Goal: Information Seeking & Learning: Learn about a topic

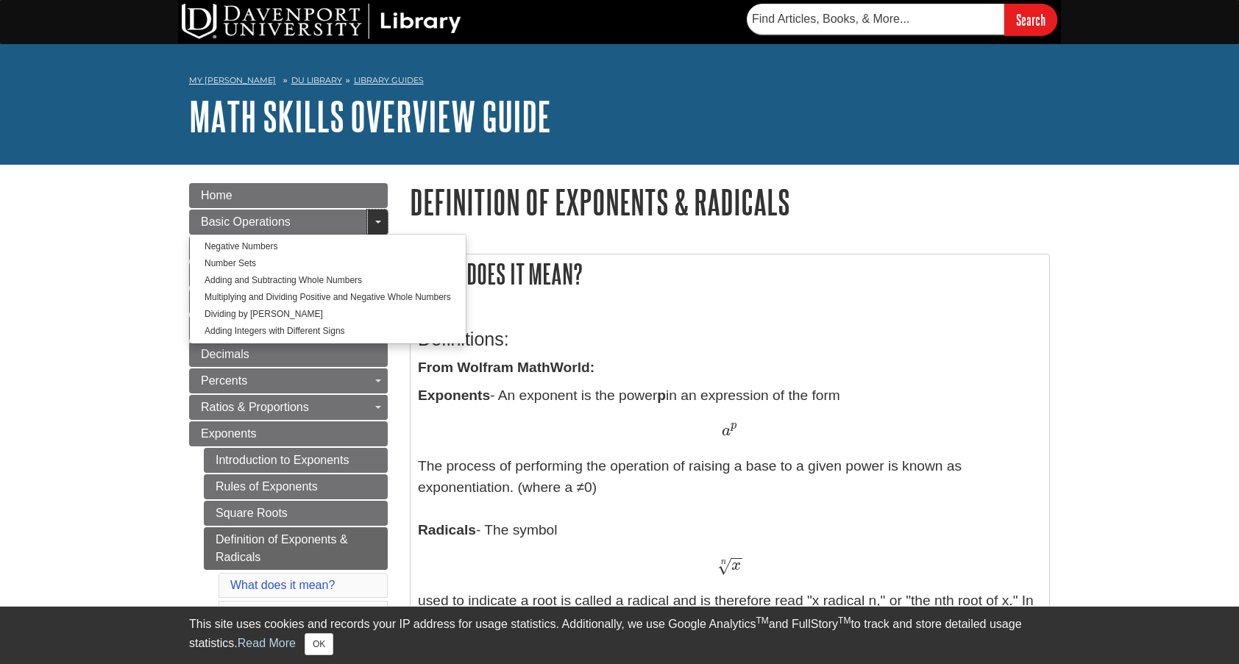
click at [377, 222] on span "Guide Page Menu" at bounding box center [378, 222] width 6 height 3
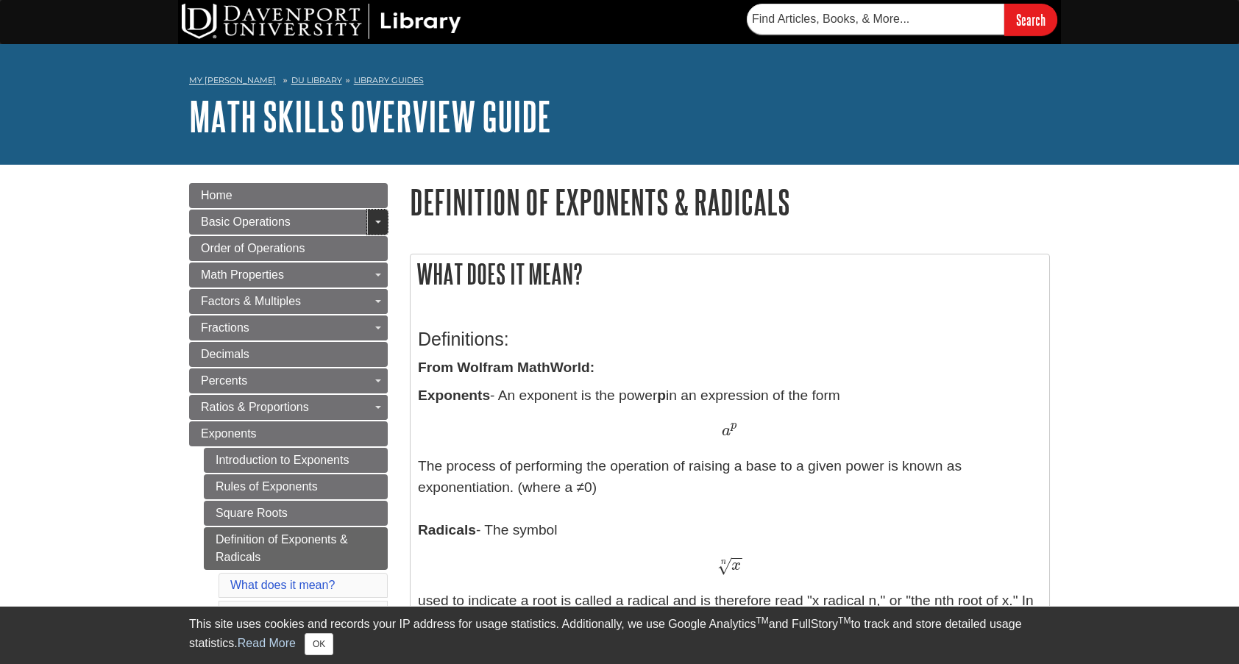
click at [377, 221] on link "Toggle Dropdown" at bounding box center [377, 222] width 21 height 25
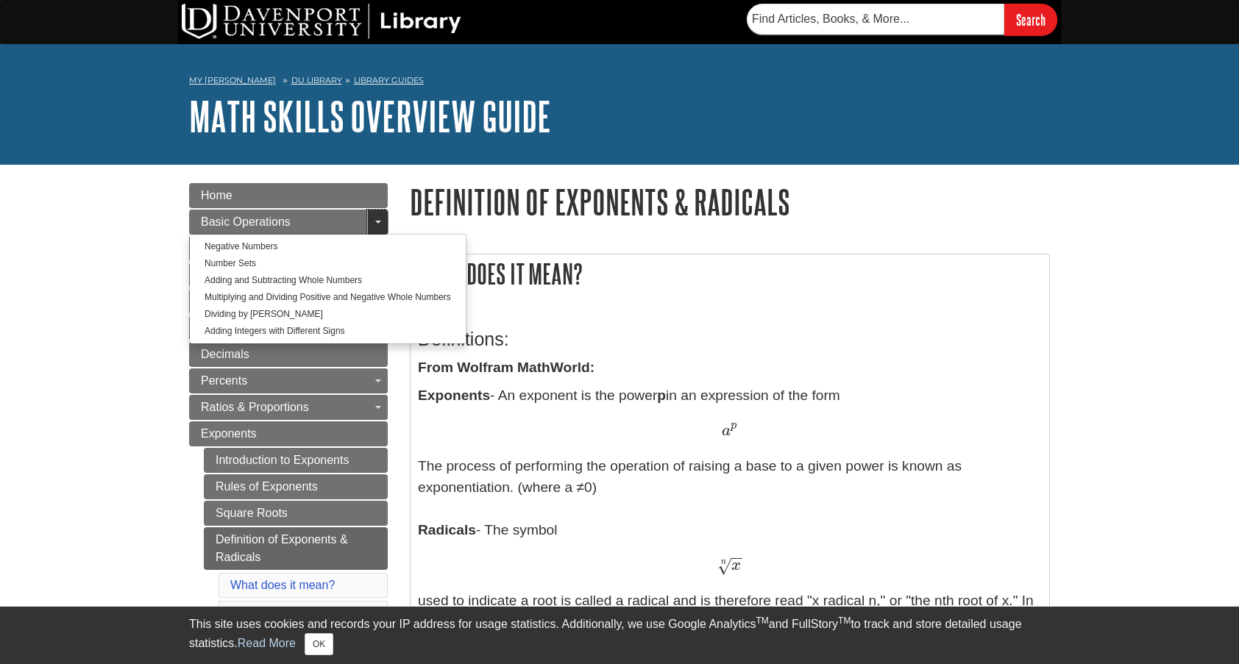
click at [377, 221] on link "Toggle Dropdown" at bounding box center [377, 222] width 21 height 25
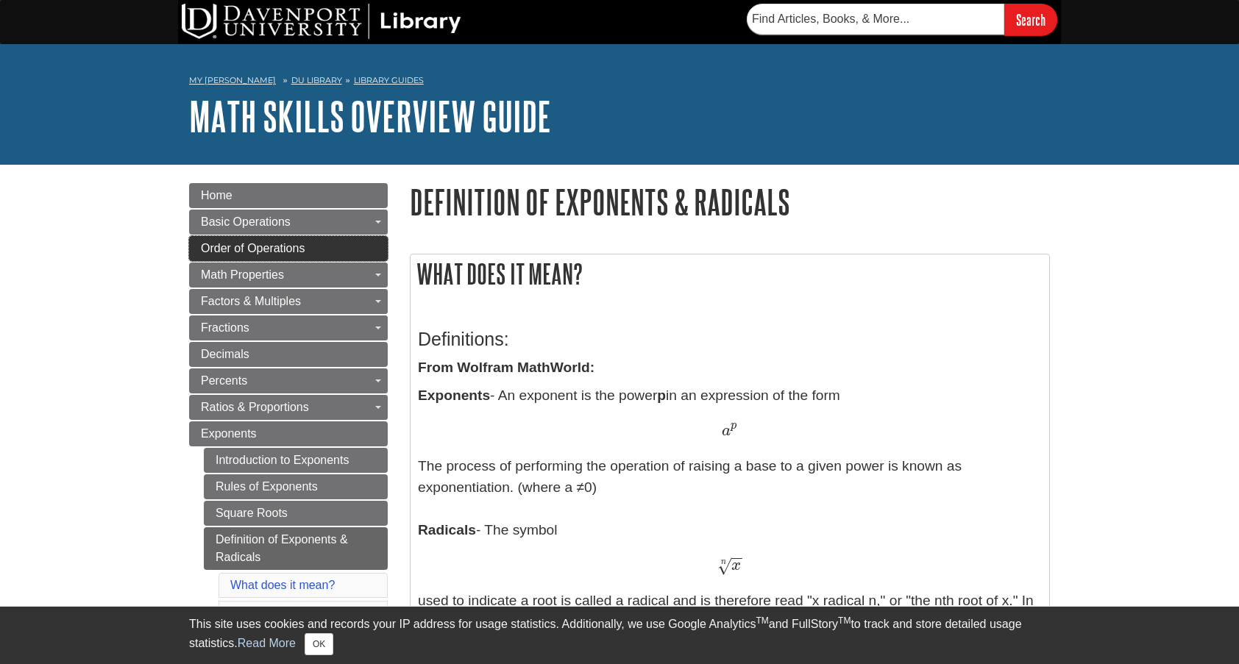
click at [377, 247] on link "Order of Operations" at bounding box center [288, 248] width 199 height 25
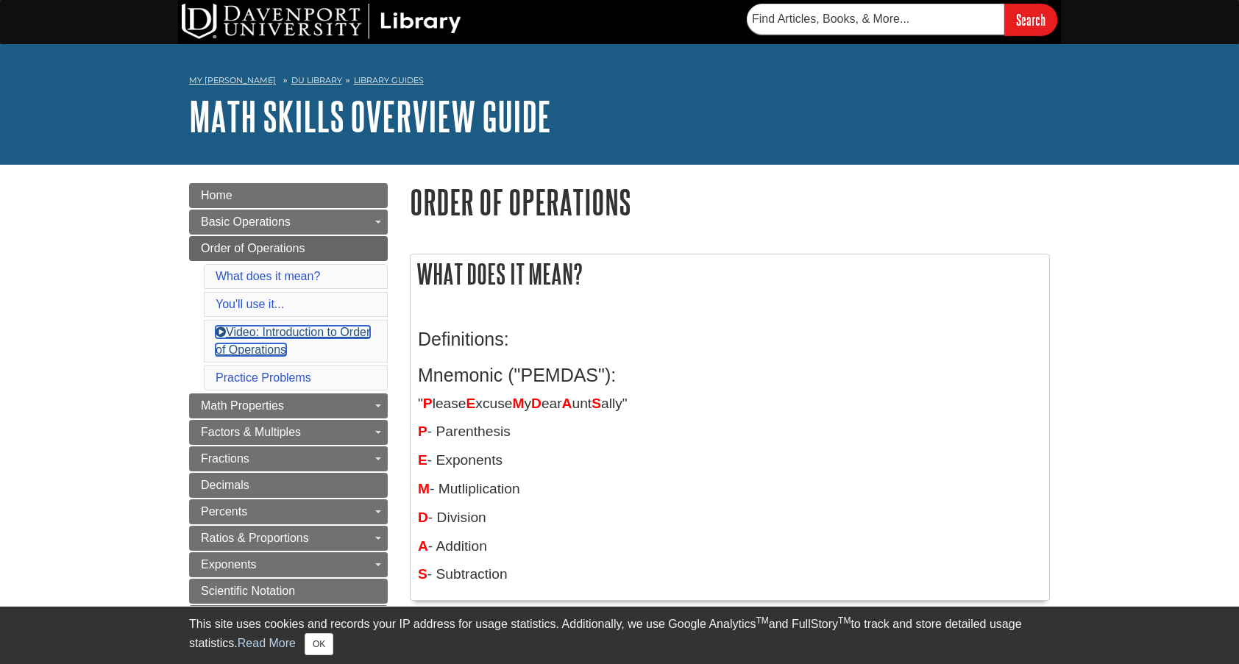
click at [246, 327] on link "Video: Introduction to Order of Operations" at bounding box center [293, 341] width 154 height 30
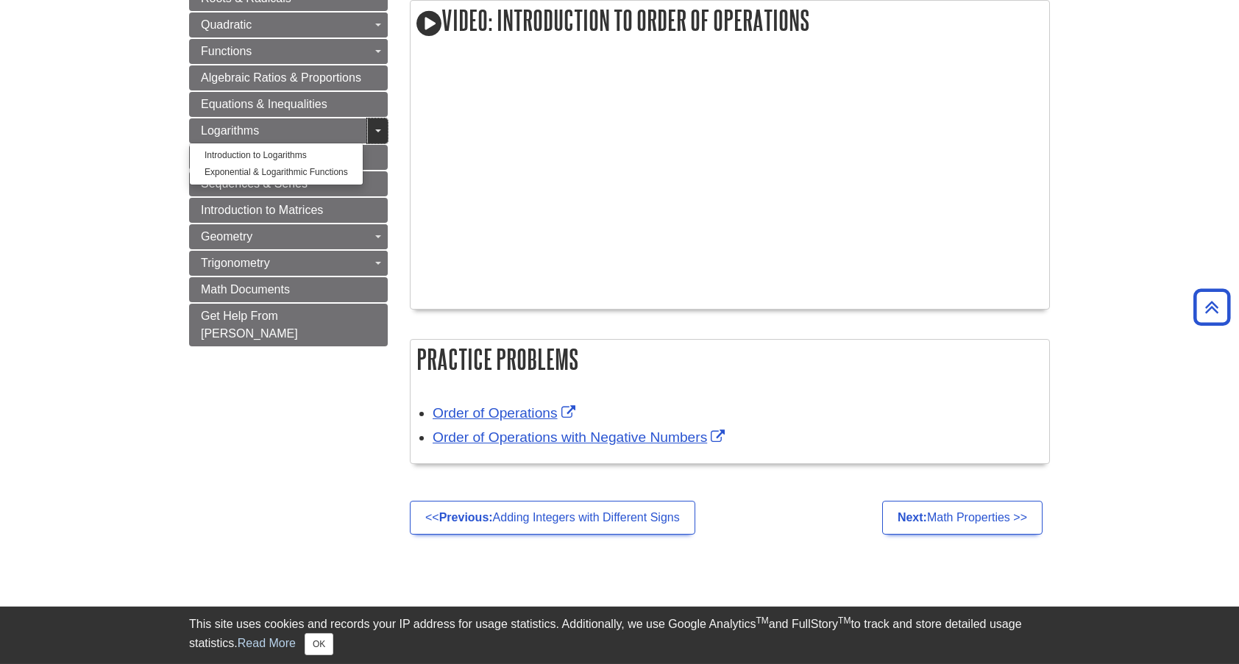
click at [380, 130] on link "Toggle Dropdown" at bounding box center [377, 130] width 21 height 25
click at [378, 132] on span "Guide Page Menu" at bounding box center [378, 130] width 6 height 3
click at [76, 371] on body "Library Chat This site uses cookies and records your IP address for usage stati…" at bounding box center [619, 78] width 1239 height 1713
click at [177, 442] on body "Library Chat This site uses cookies and records your IP address for usage stati…" at bounding box center [619, 78] width 1239 height 1713
click at [346, 212] on link "Introduction to Matrices" at bounding box center [288, 210] width 199 height 25
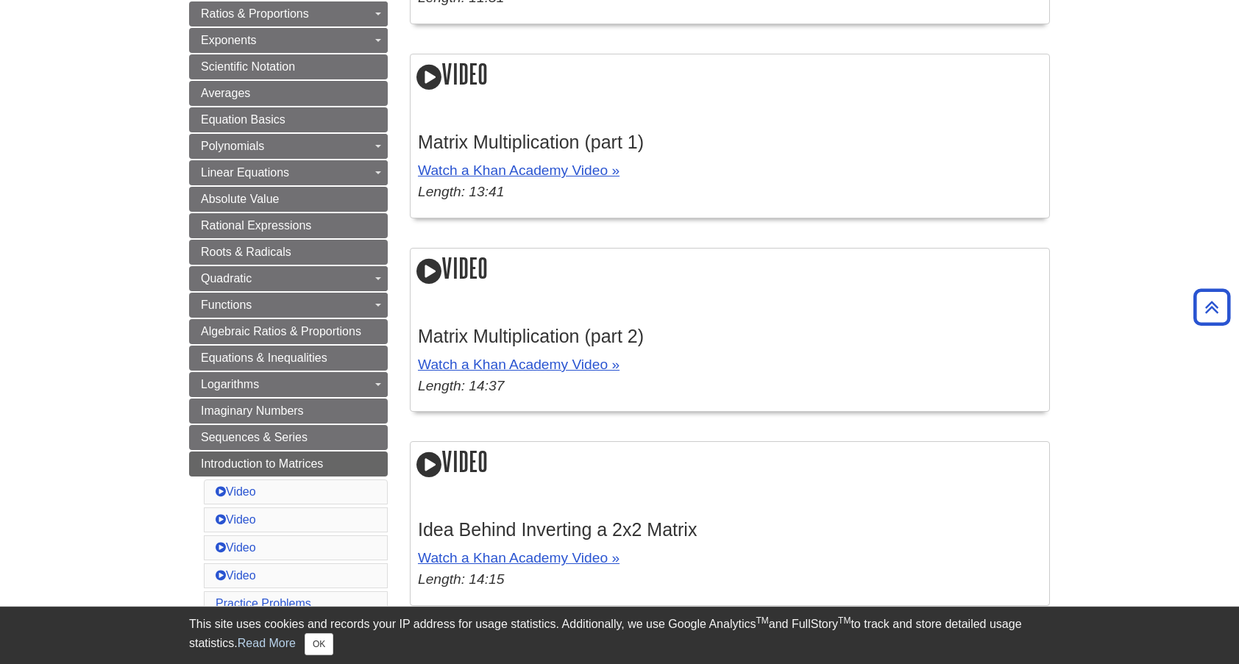
scroll to position [400, 0]
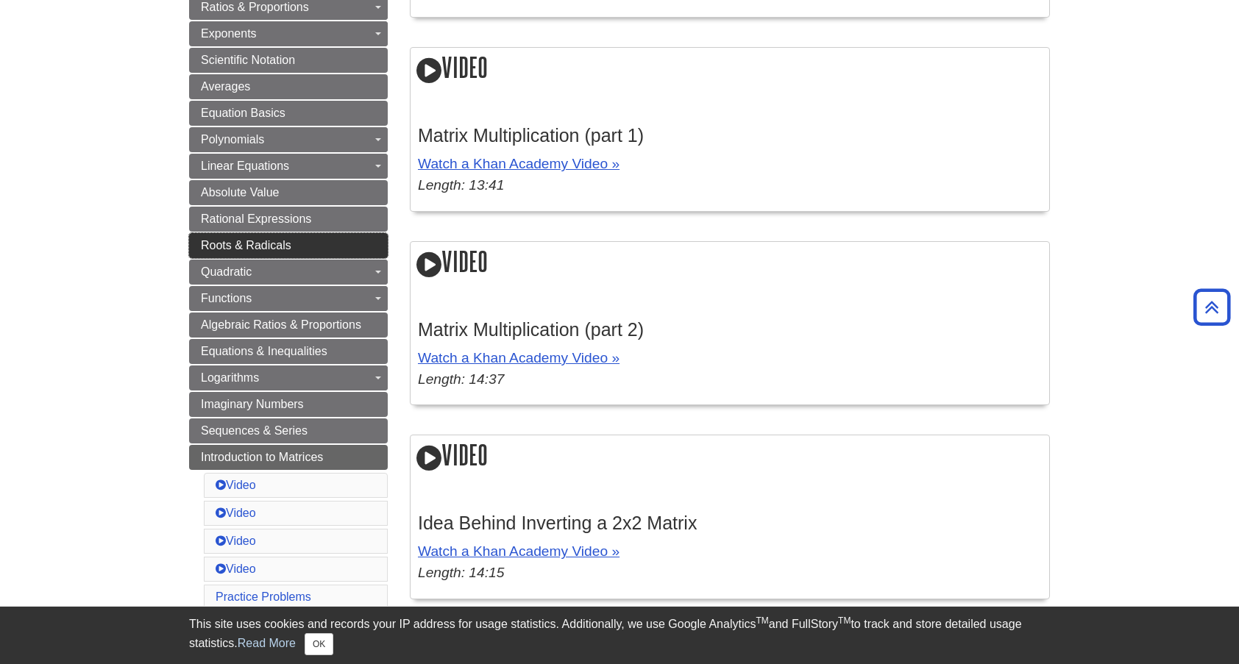
click at [271, 246] on span "Roots & Radicals" at bounding box center [246, 245] width 90 height 13
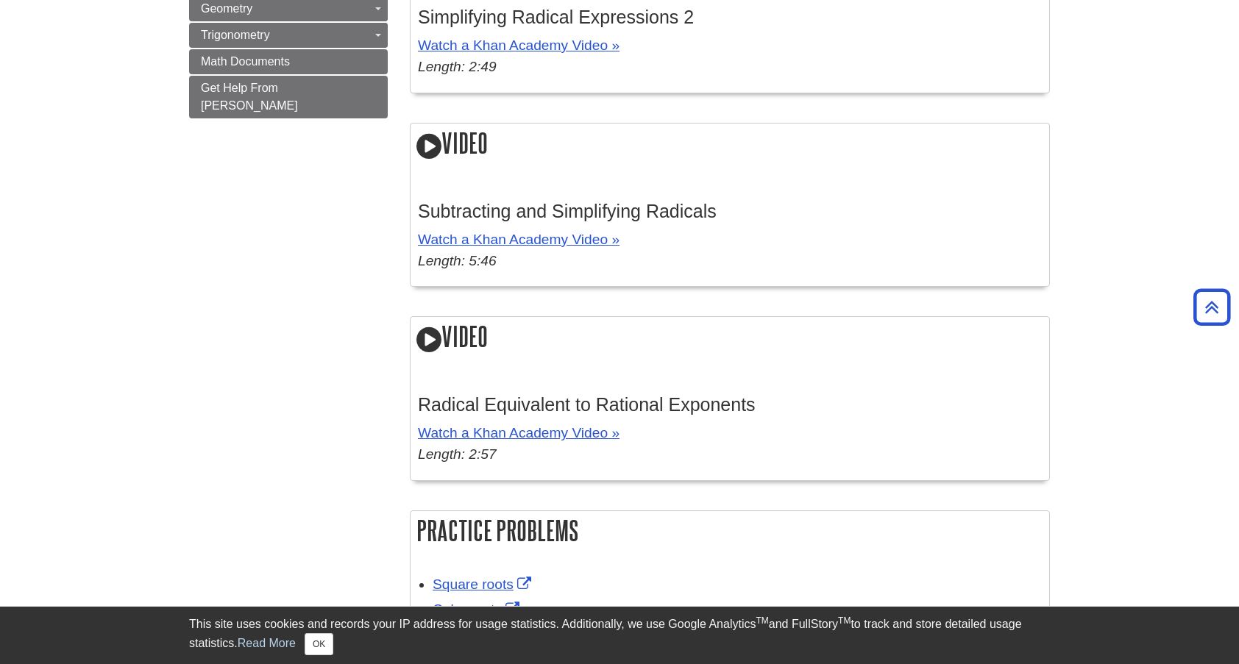
scroll to position [1400, 0]
